Goal: Task Accomplishment & Management: Manage account settings

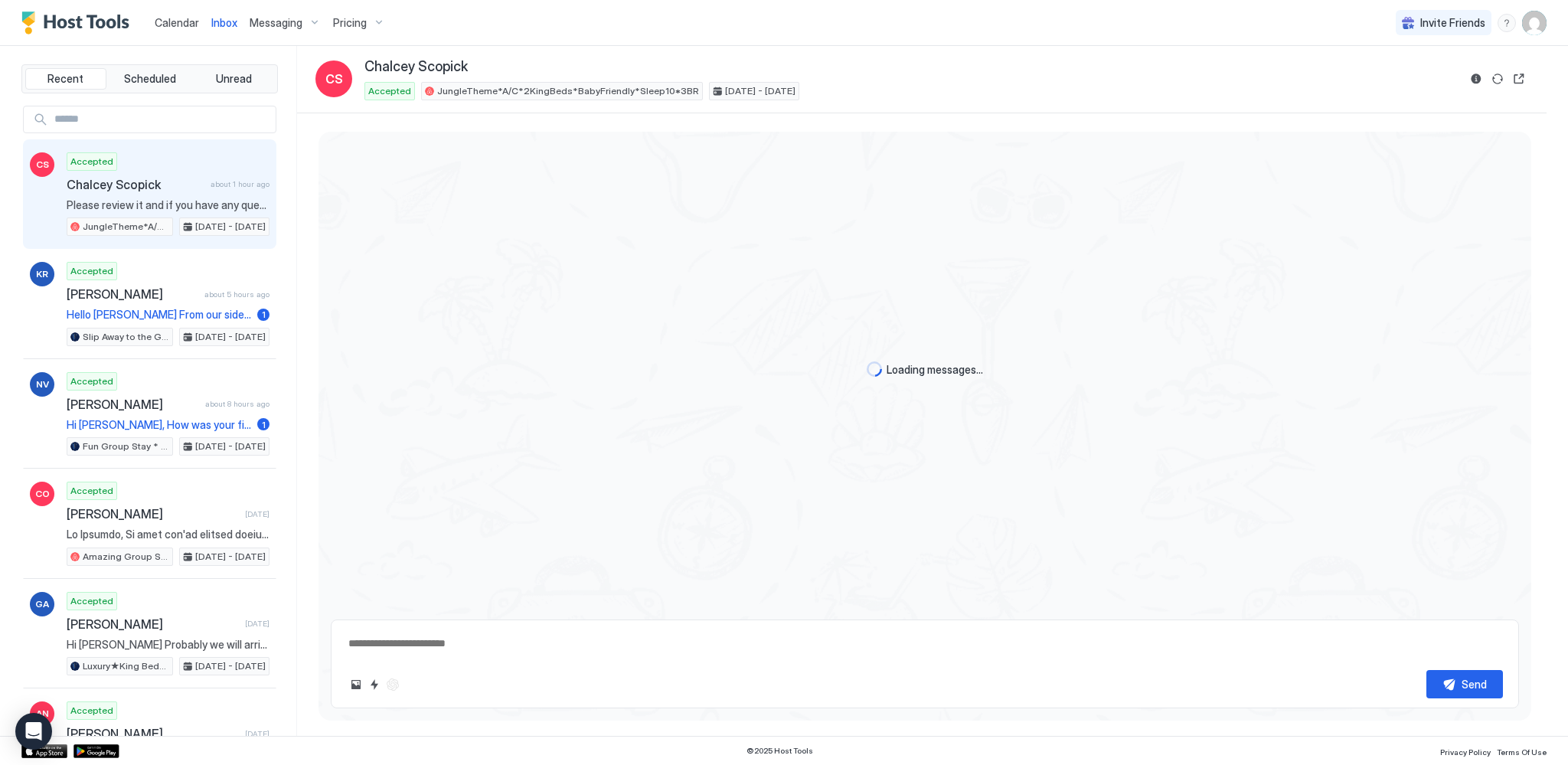
scroll to position [140, 0]
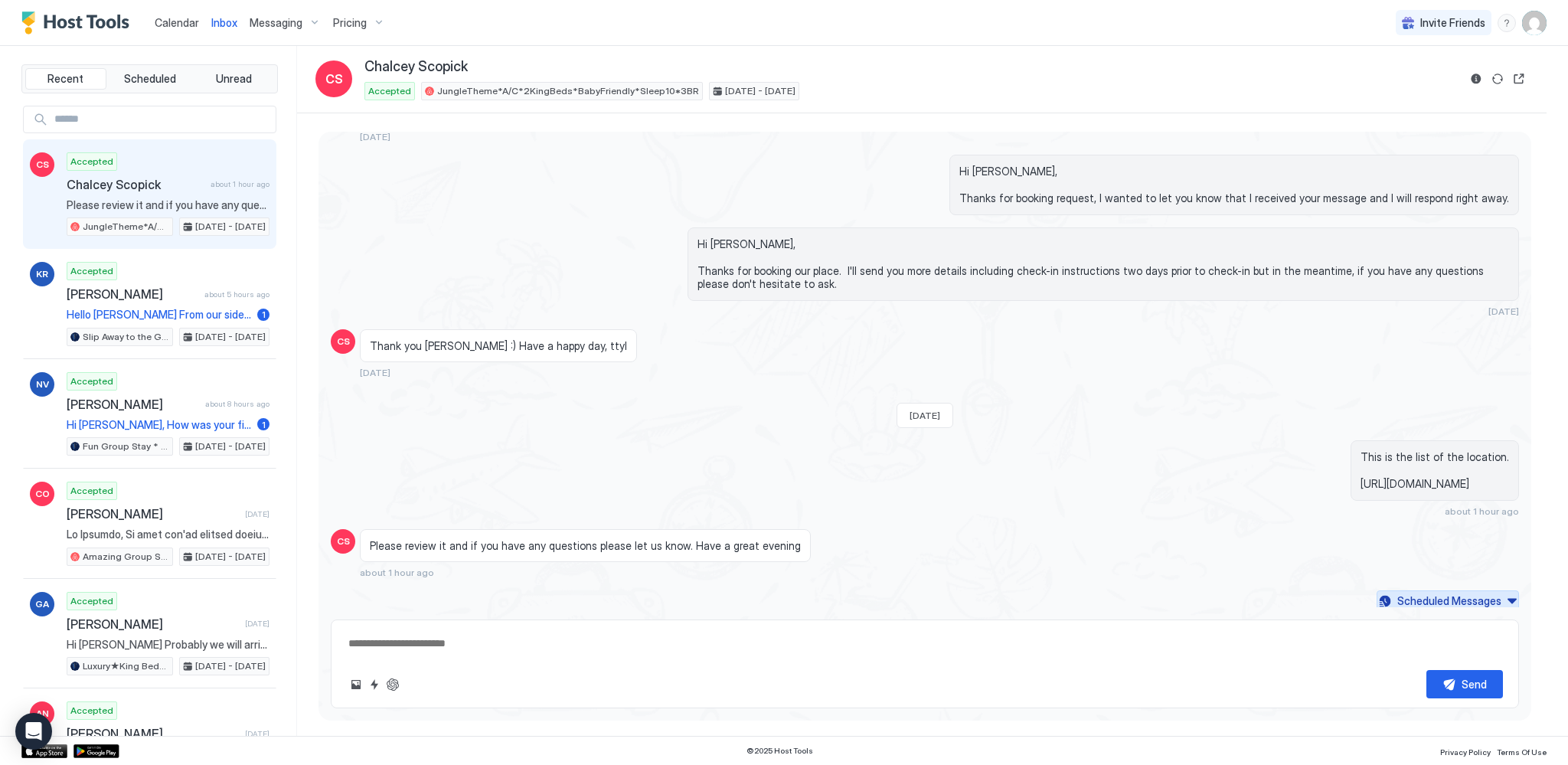
click at [1486, 593] on div "Scheduled Messages" at bounding box center [1449, 601] width 104 height 16
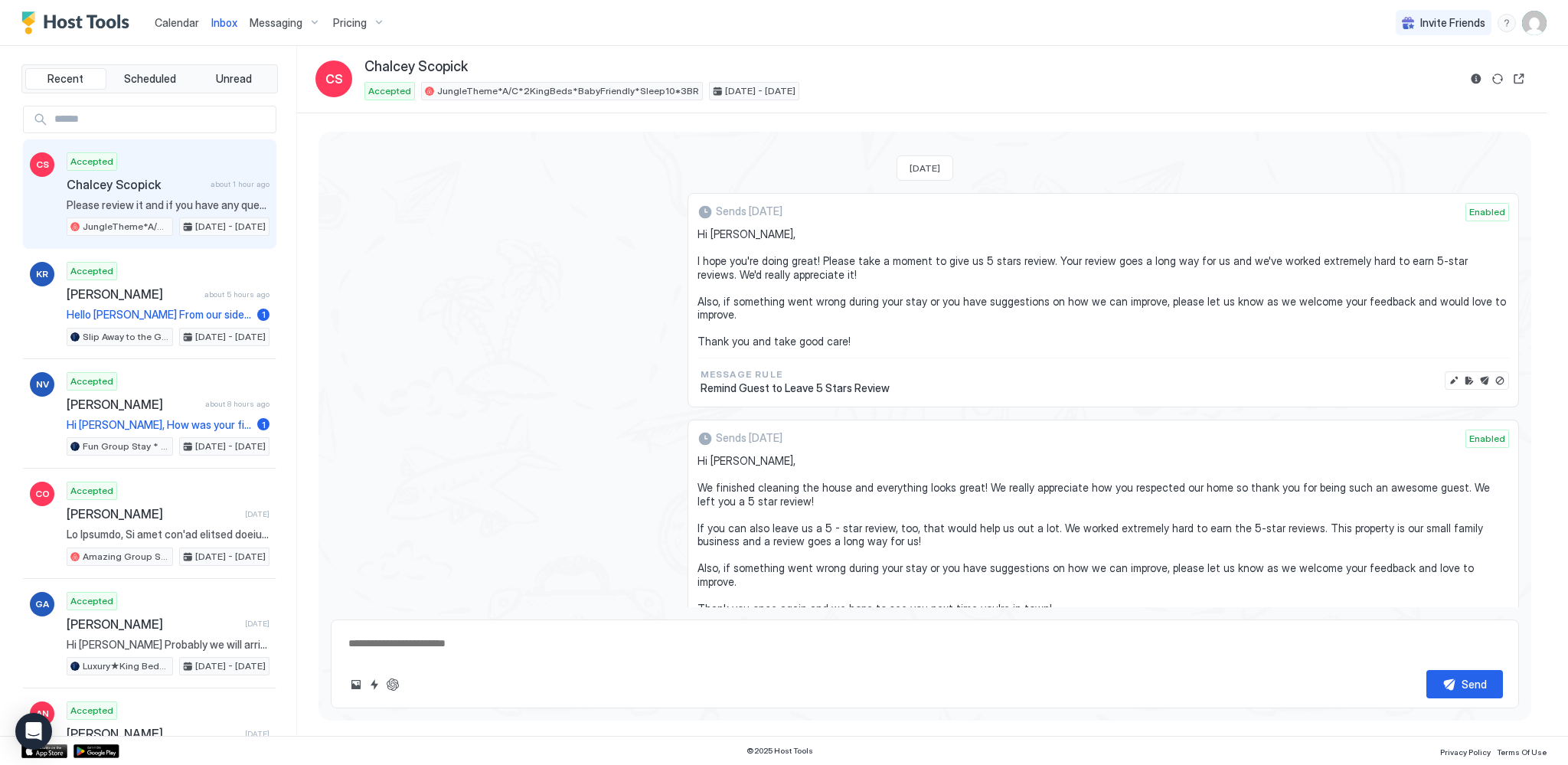
scroll to position [2246, 0]
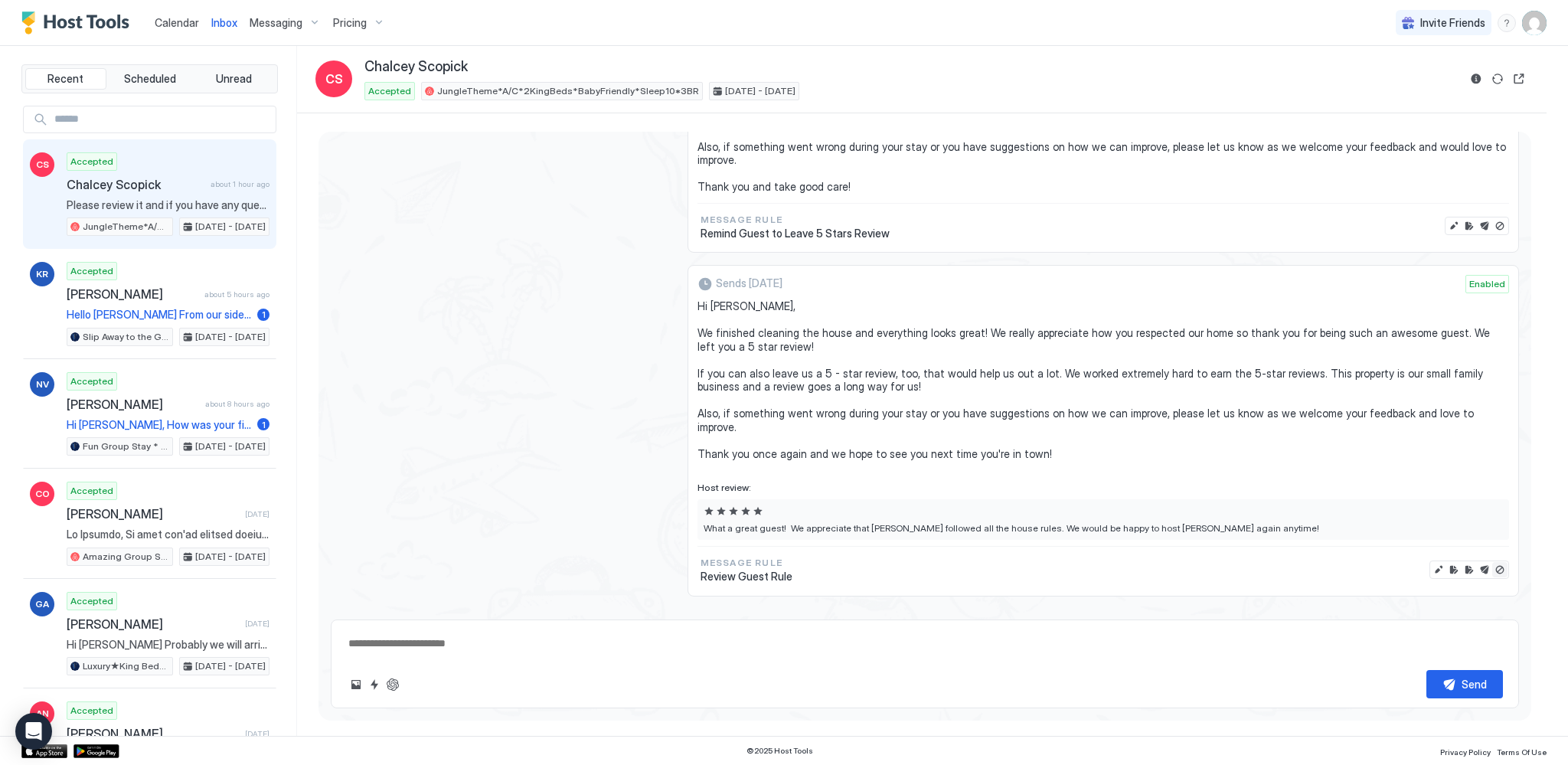
click at [1493, 562] on button "Disable message & review" at bounding box center [1500, 570] width 15 height 15
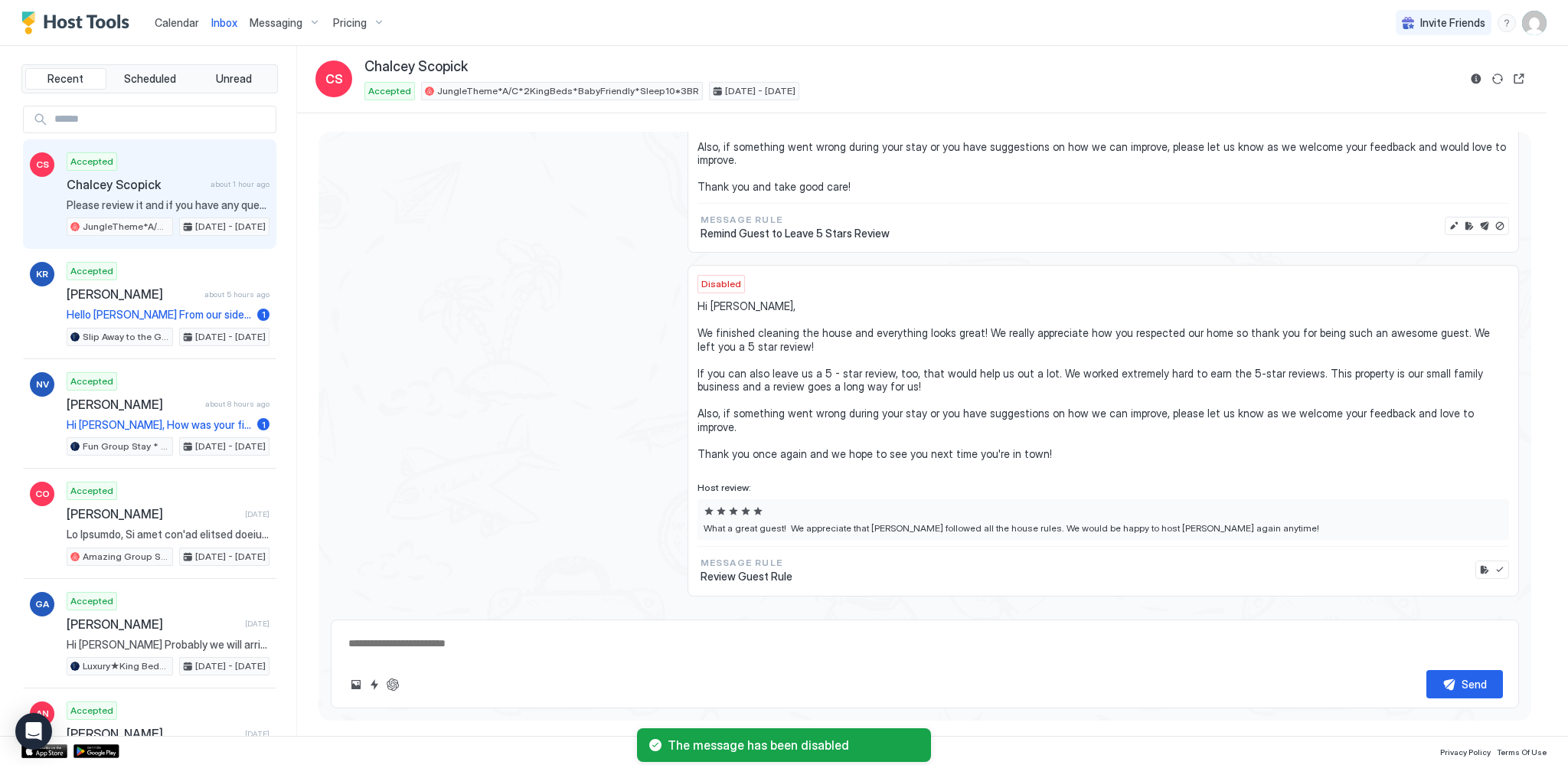
click at [182, 23] on span "Calendar" at bounding box center [176, 23] width 44 height 14
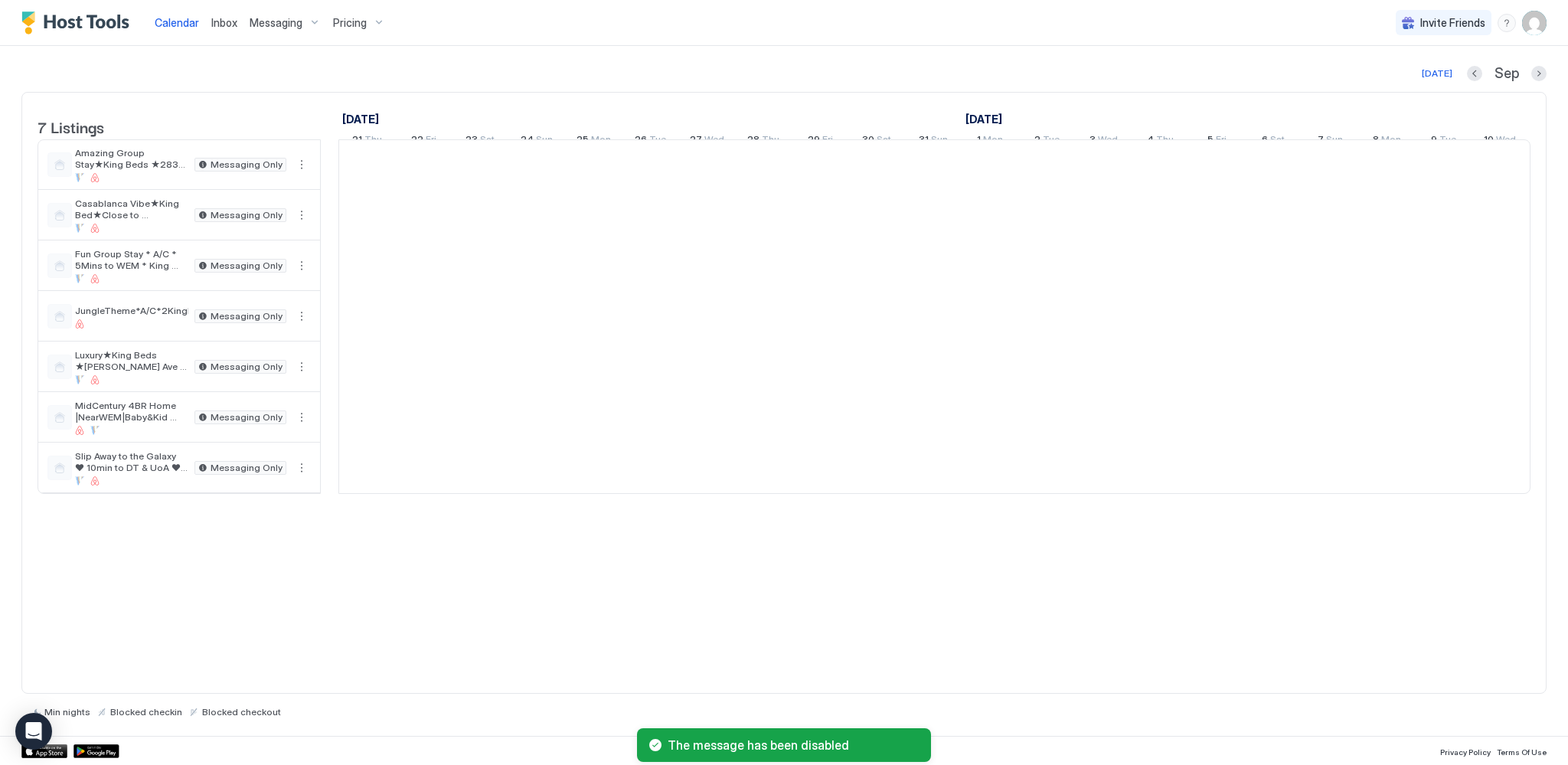
scroll to position [0, 851]
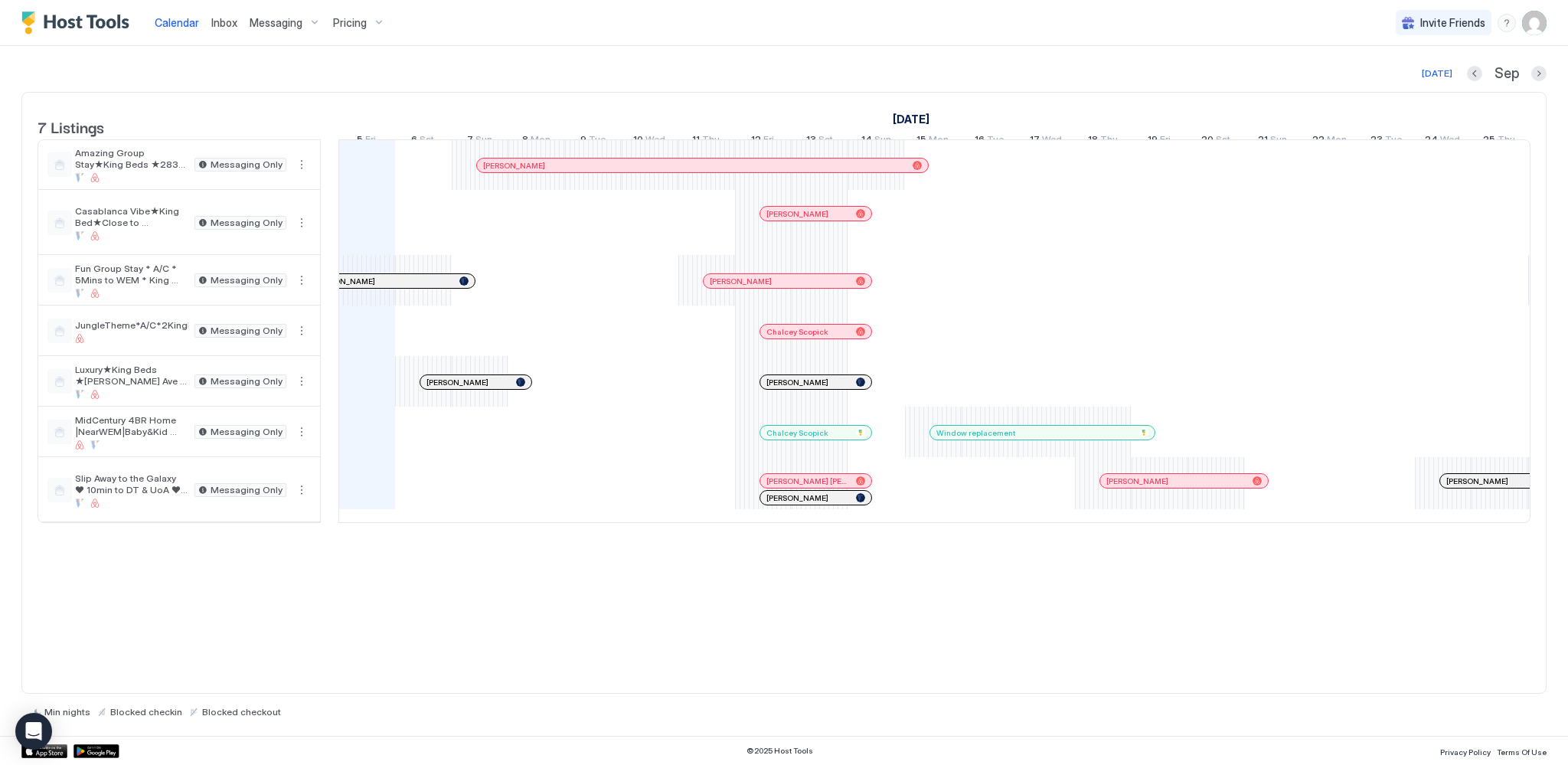
click at [791, 338] on div at bounding box center [792, 332] width 13 height 13
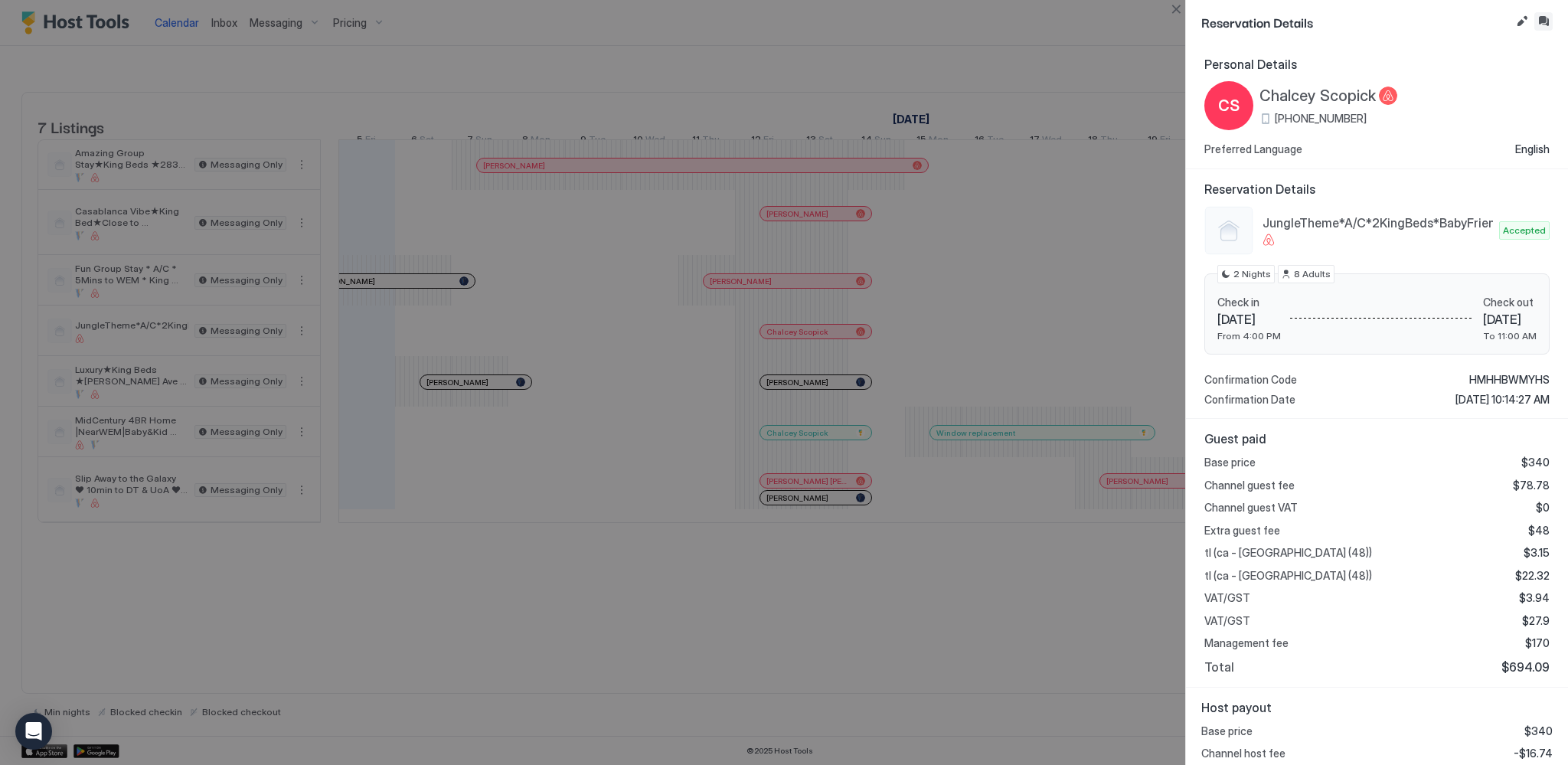
click at [1539, 20] on button "Inbox" at bounding box center [1543, 21] width 18 height 18
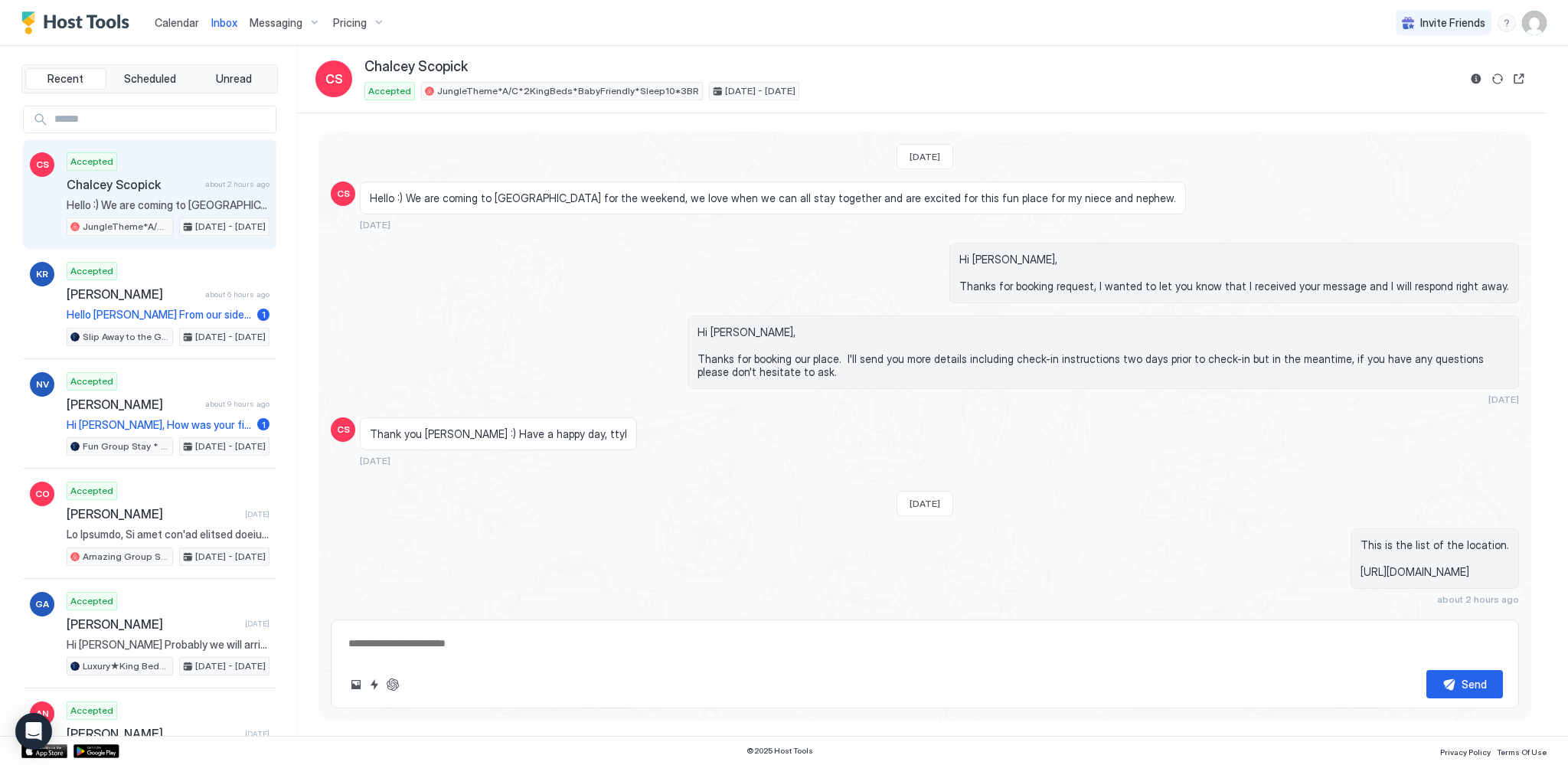
type textarea "*"
